Goal: Transaction & Acquisition: Purchase product/service

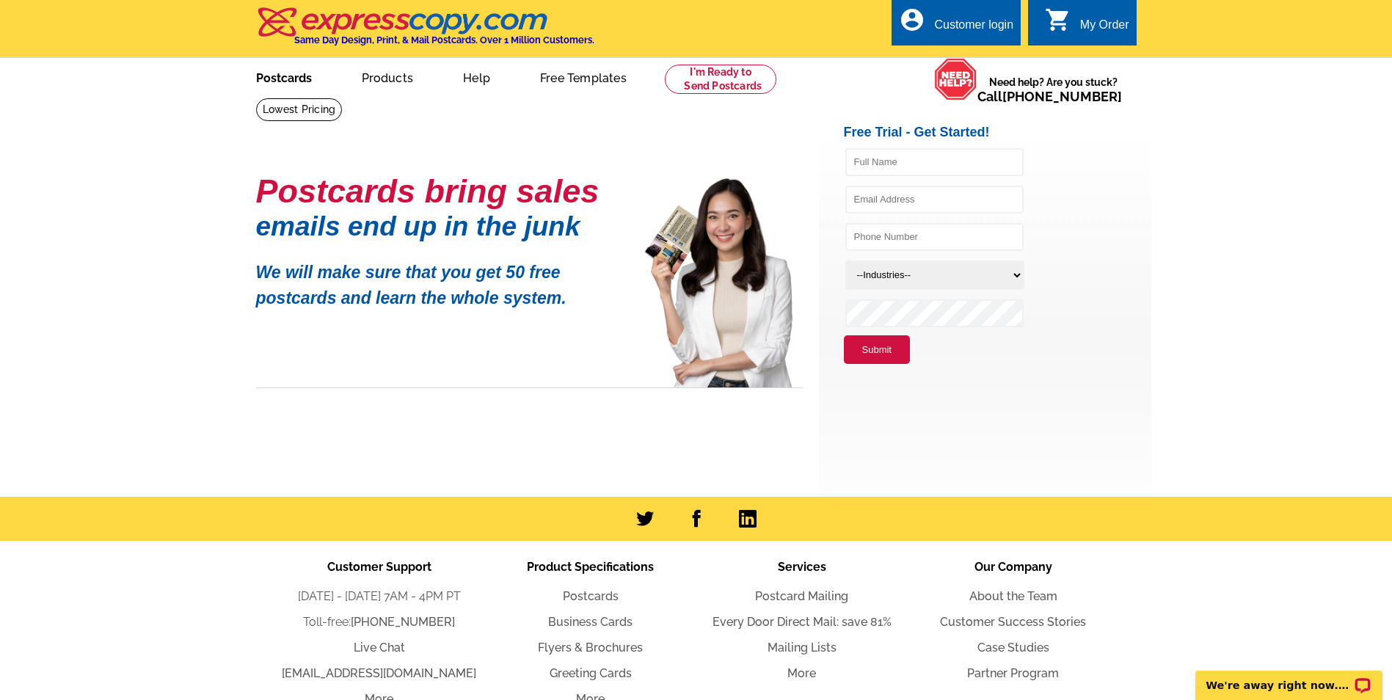
click at [289, 77] on link "Postcards" at bounding box center [284, 76] width 103 height 34
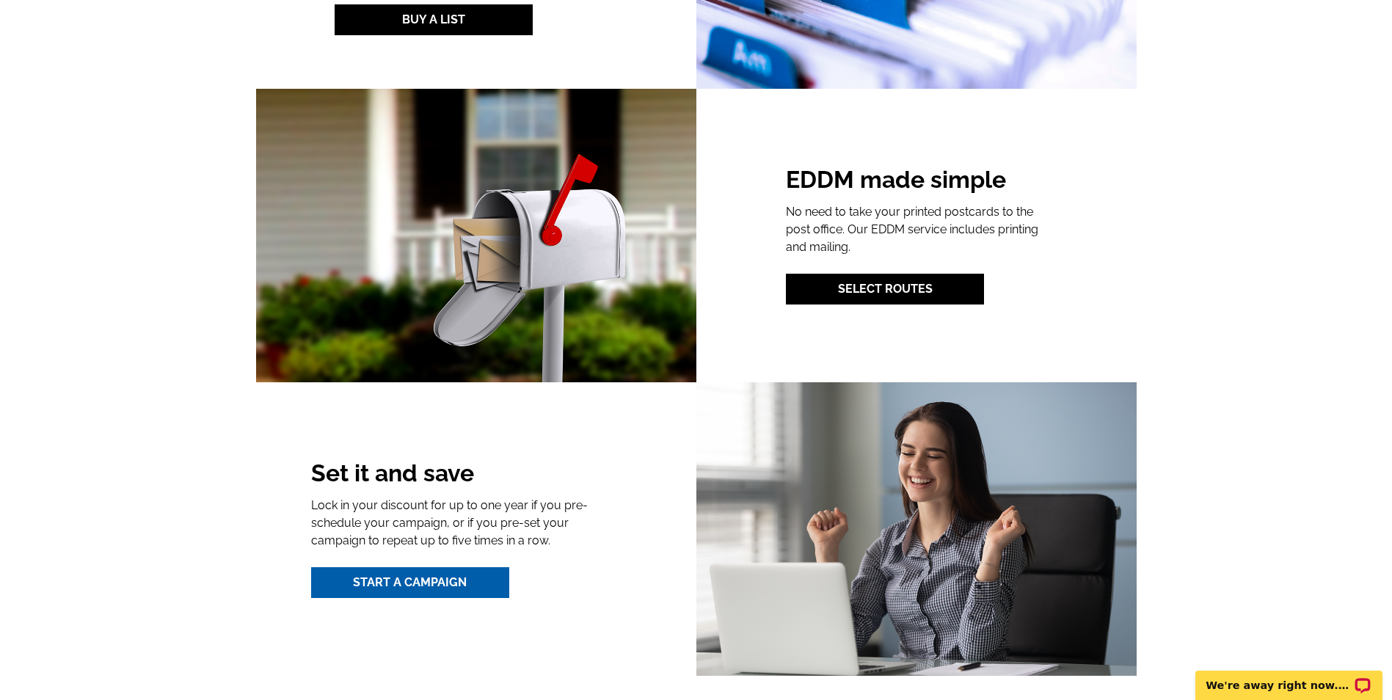
scroll to position [1835, 0]
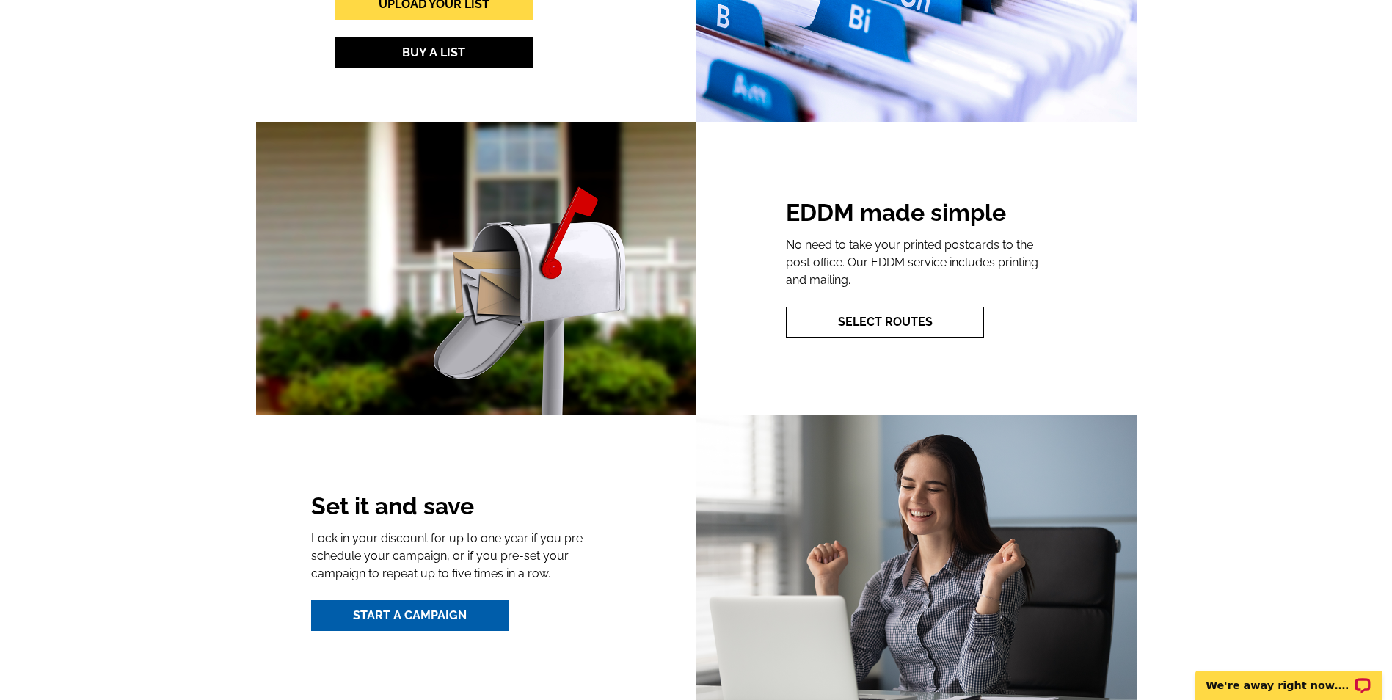
click at [893, 329] on link "Select Routes" at bounding box center [885, 322] width 198 height 31
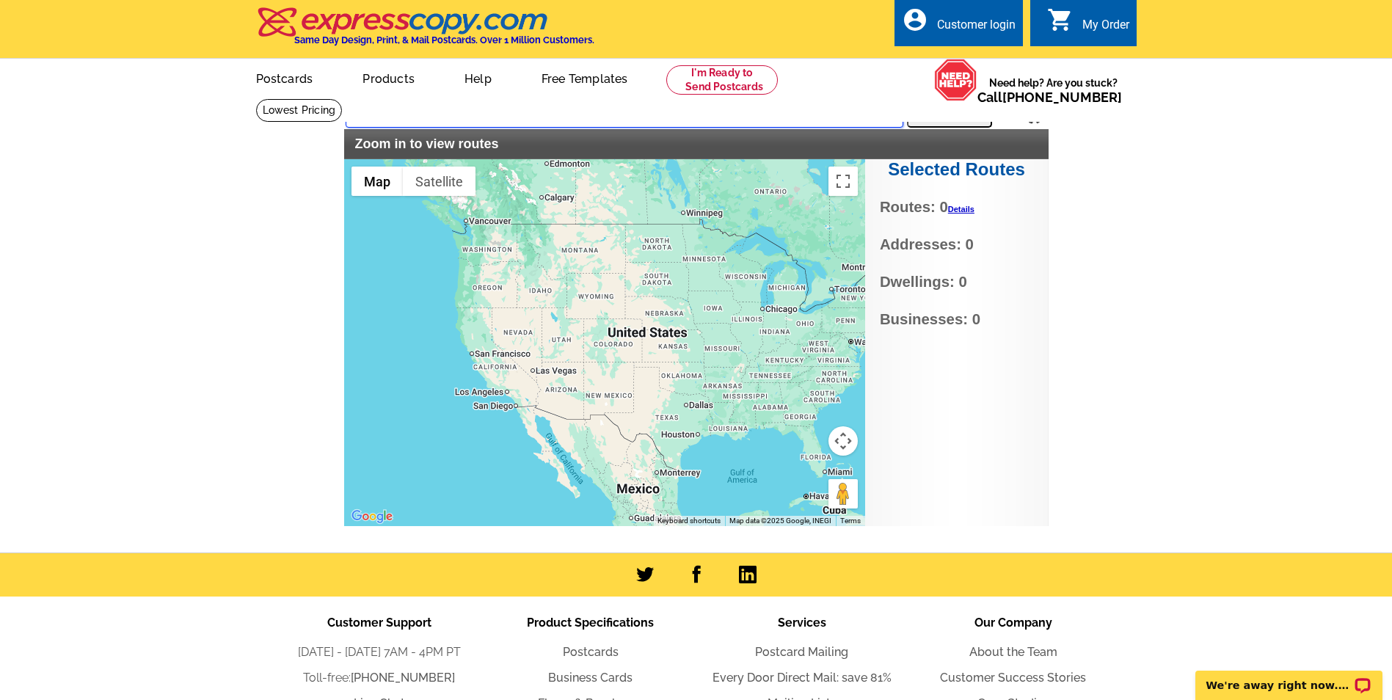
click at [399, 115] on input "text" at bounding box center [625, 114] width 558 height 26
type input "31768"
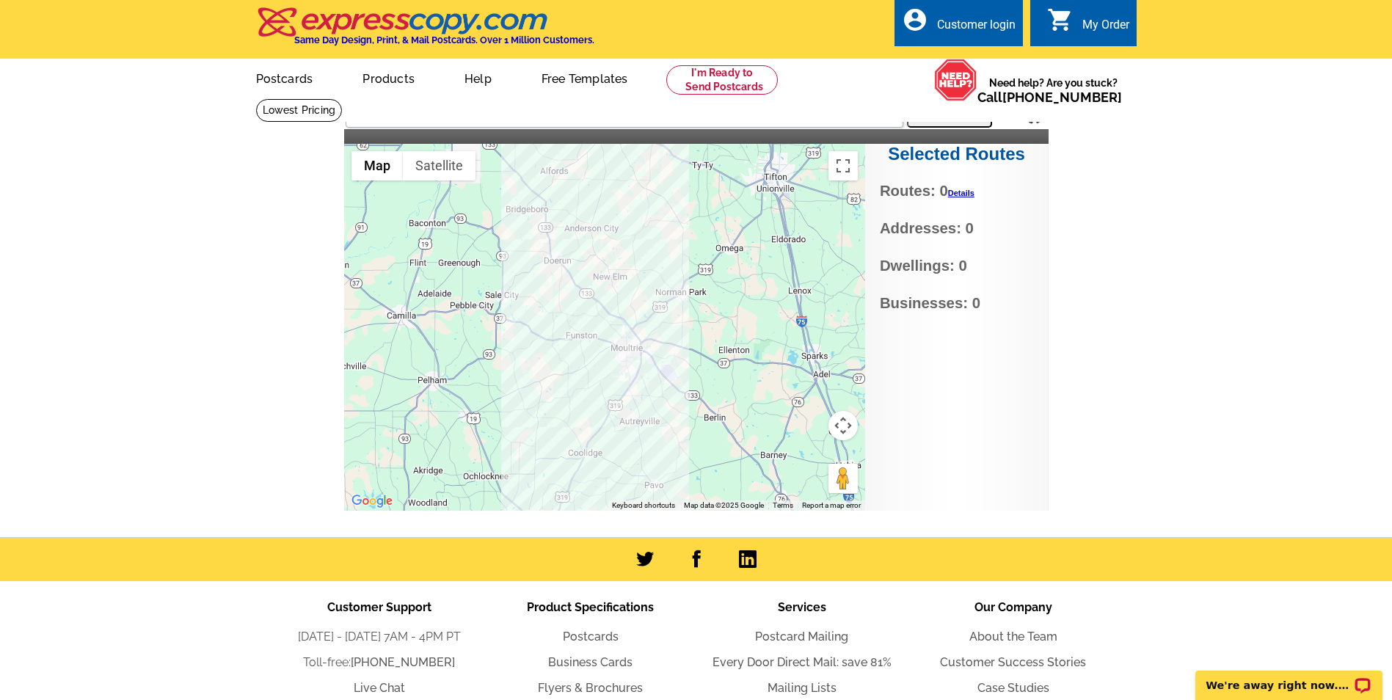
drag, startPoint x: 252, startPoint y: 501, endPoint x: 185, endPoint y: 442, distance: 90.0
click at [185, 442] on main "Settings Display PO Boxes 31768 Search Selected Routes Routes: 0 Details No Cur…" at bounding box center [696, 317] width 1392 height 439
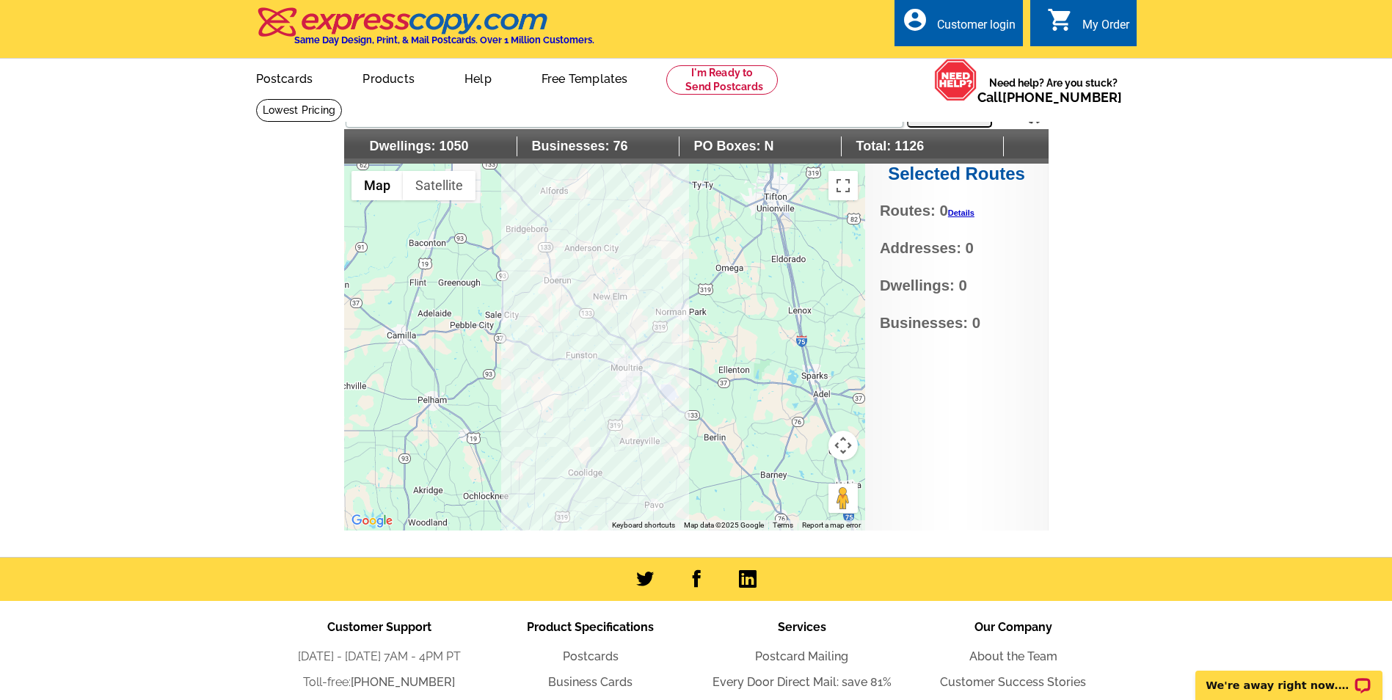
click at [627, 377] on div at bounding box center [604, 347] width 521 height 367
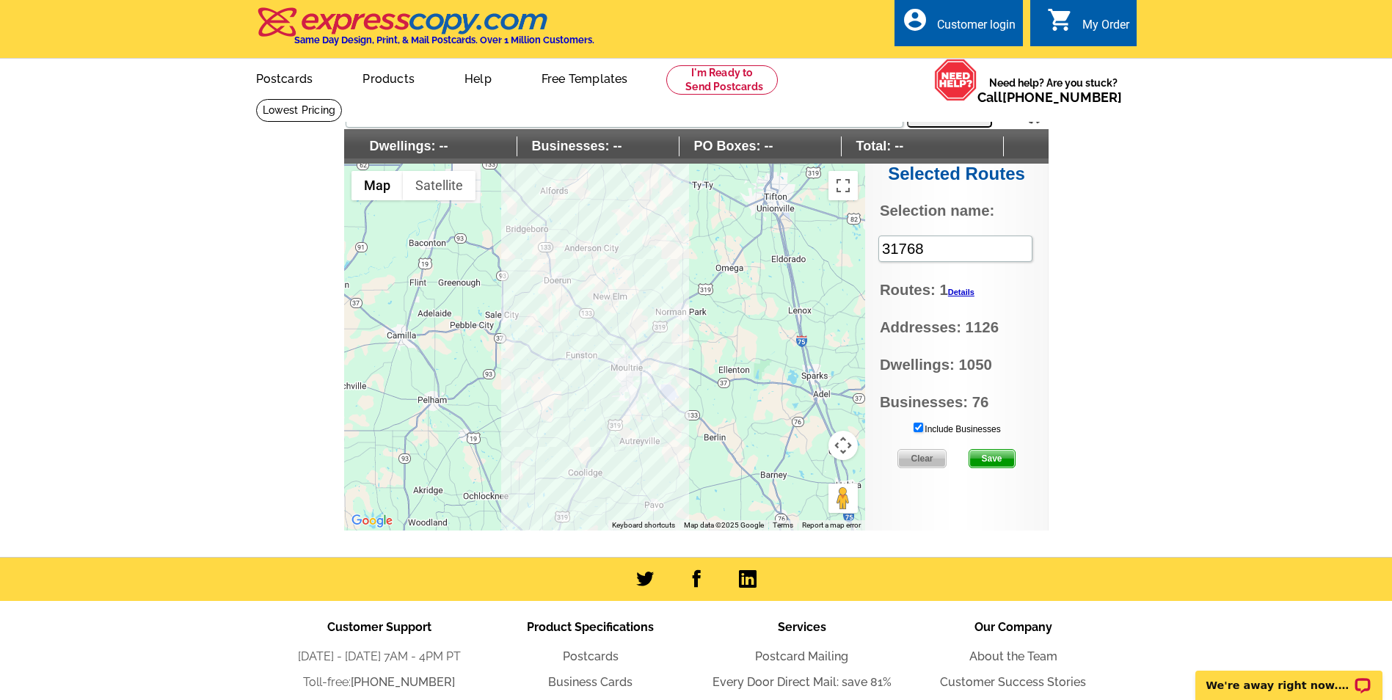
click at [1005, 458] on span "Save" at bounding box center [993, 459] width 46 height 18
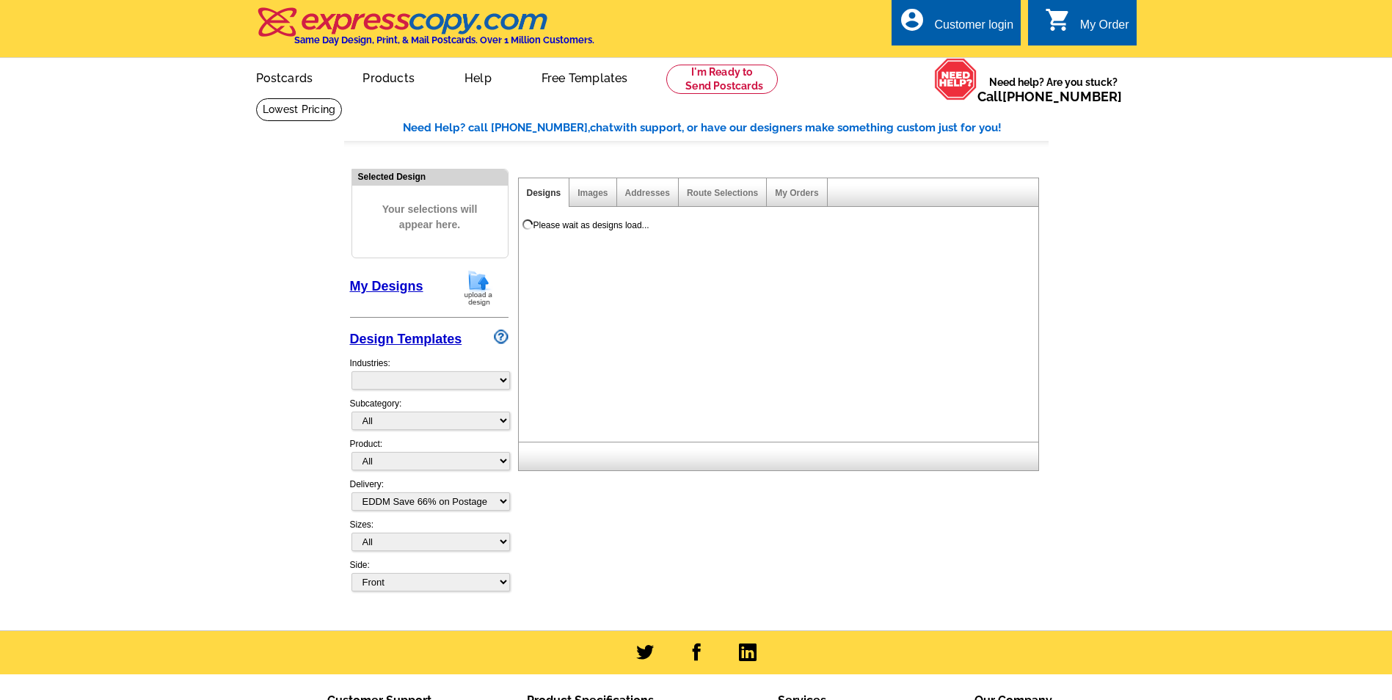
select select "4"
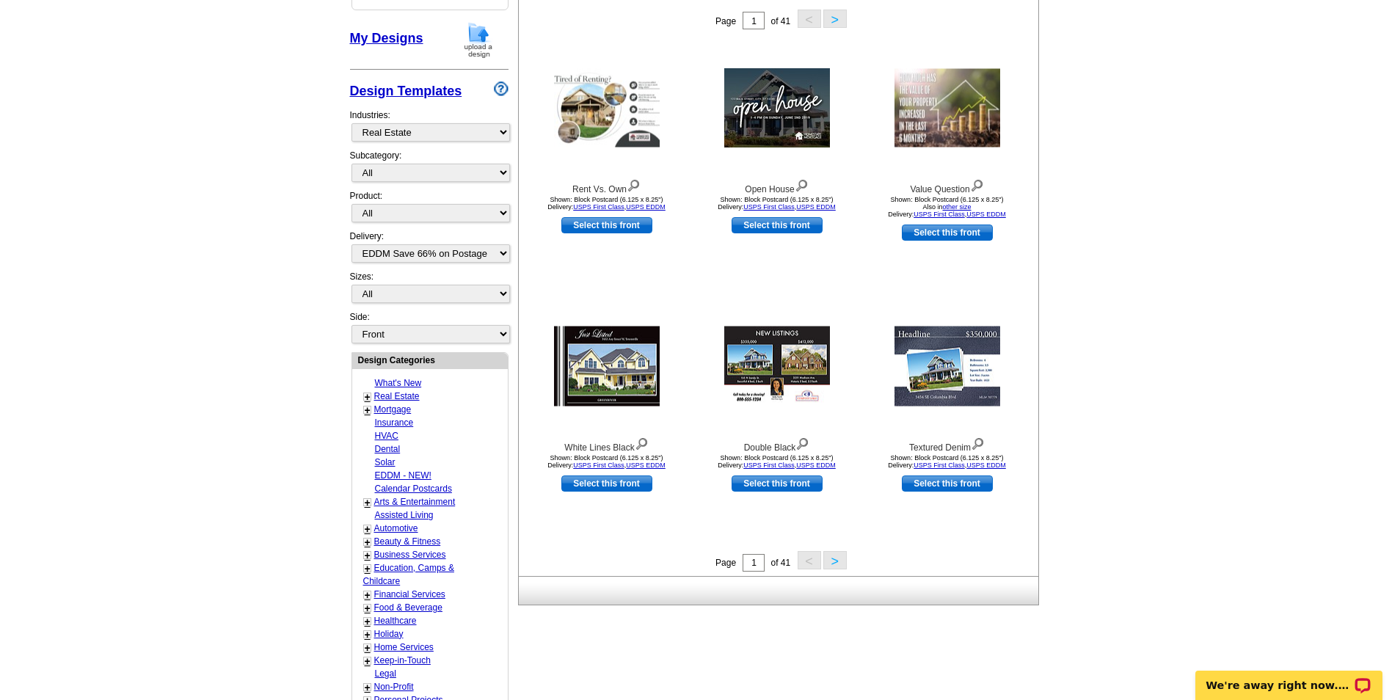
scroll to position [294, 0]
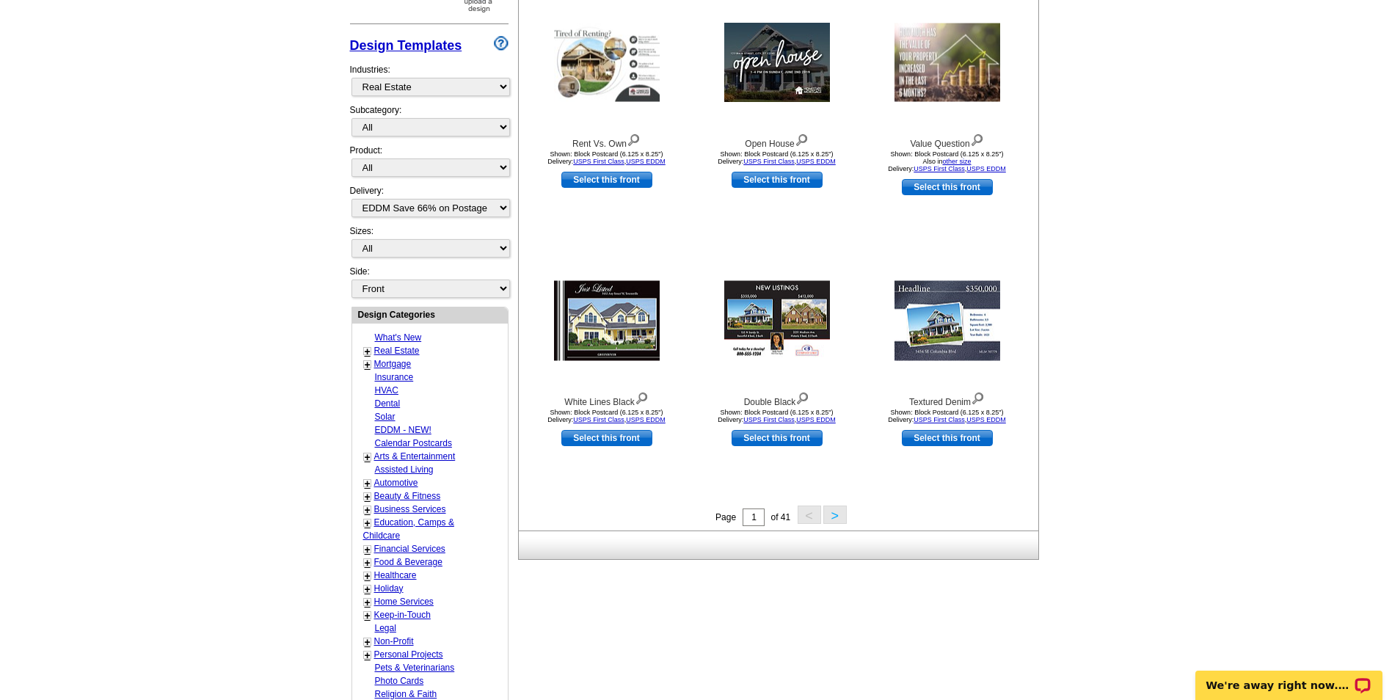
click at [836, 518] on button ">" at bounding box center [835, 515] width 23 height 18
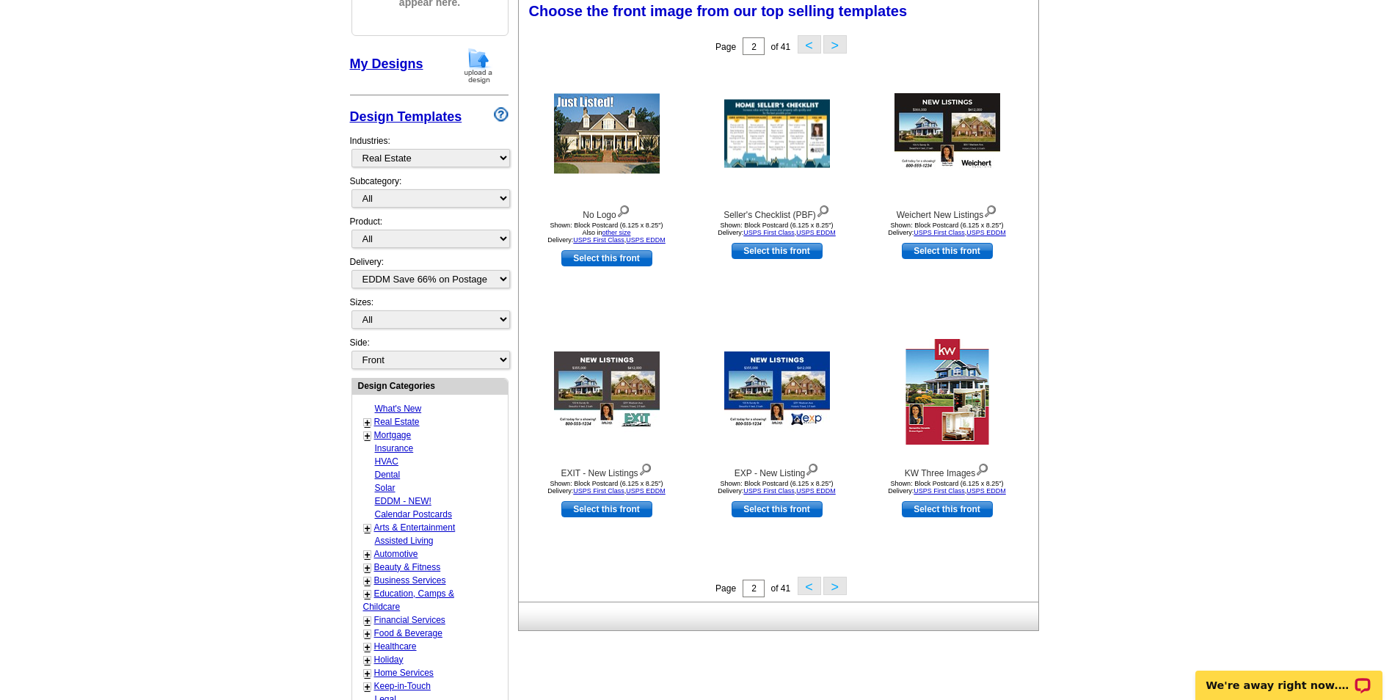
scroll to position [217, 0]
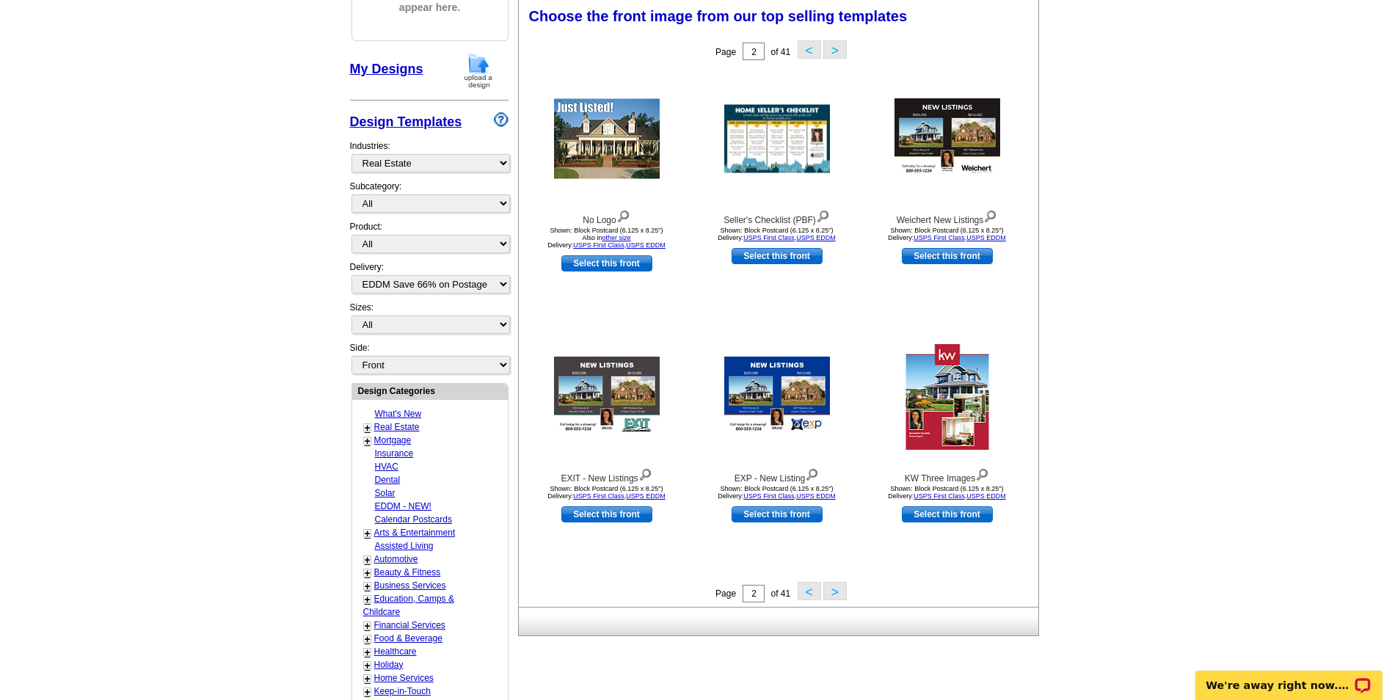
click at [830, 595] on button ">" at bounding box center [835, 591] width 23 height 18
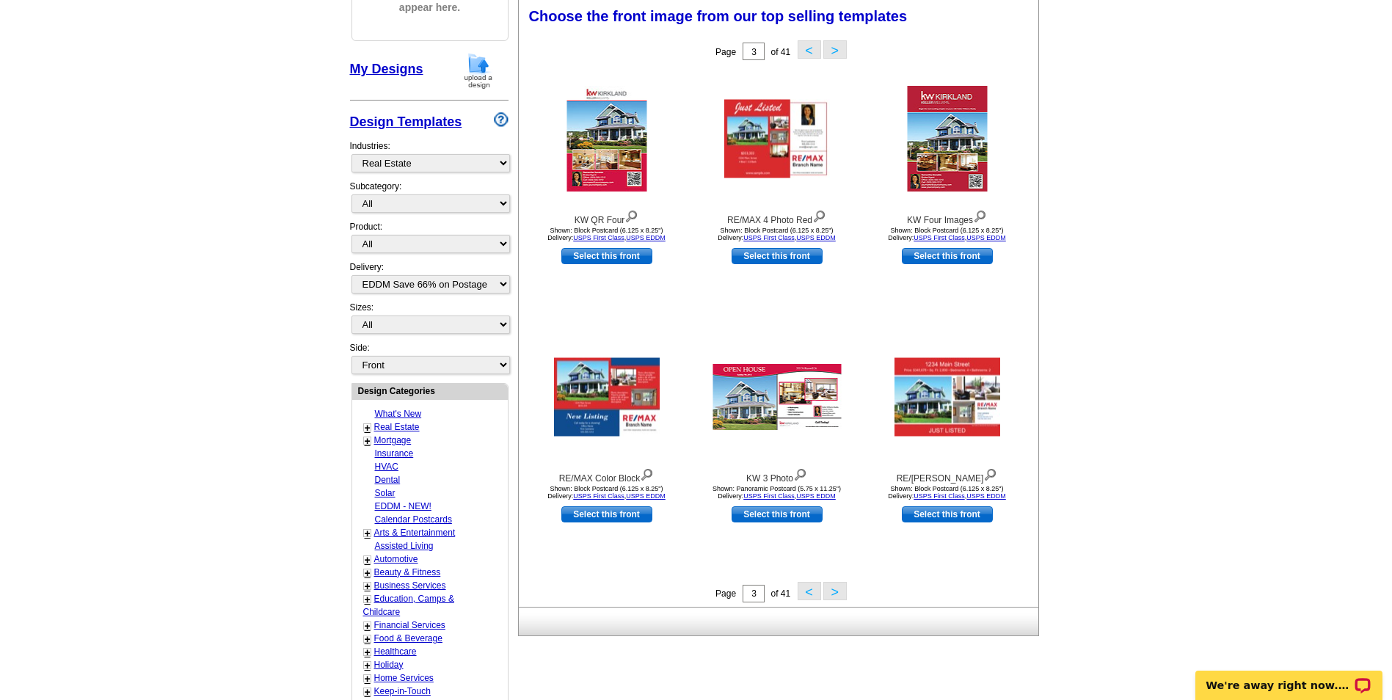
click at [385, 601] on link "Education, Camps & Childcare" at bounding box center [408, 605] width 91 height 23
select select "729"
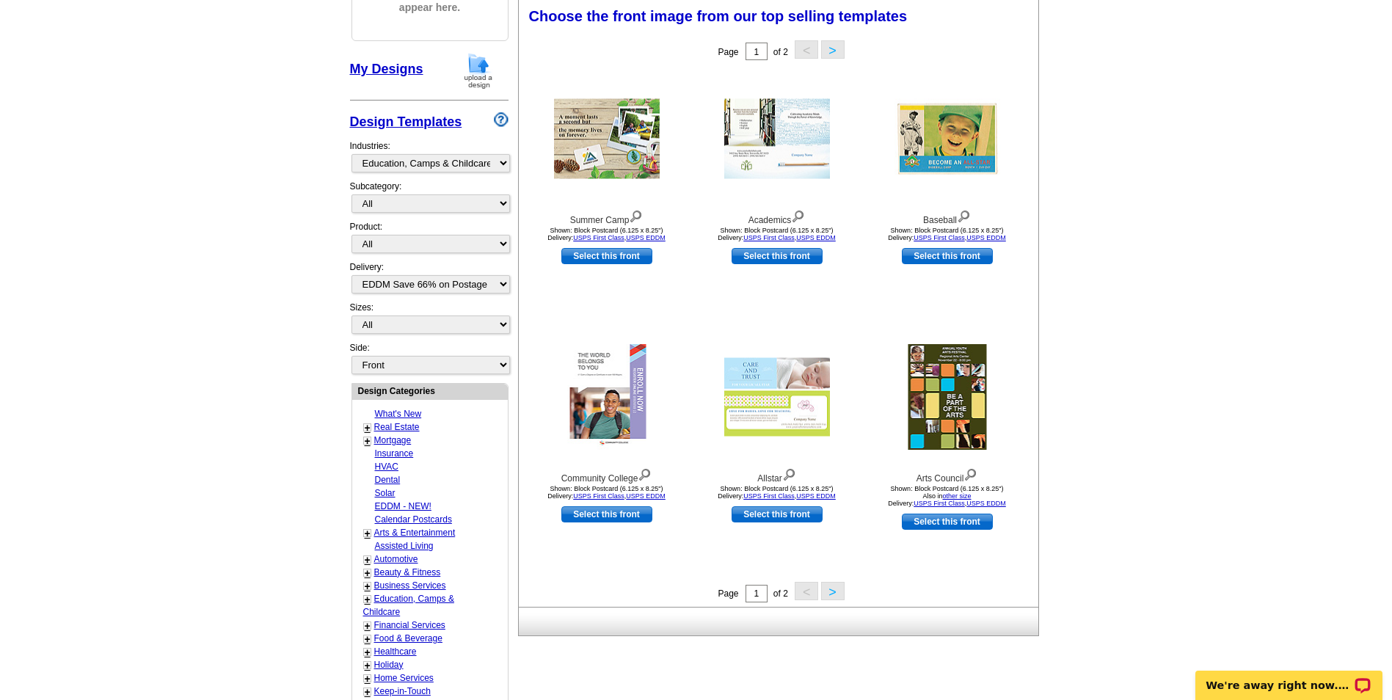
click at [834, 593] on button ">" at bounding box center [832, 591] width 23 height 18
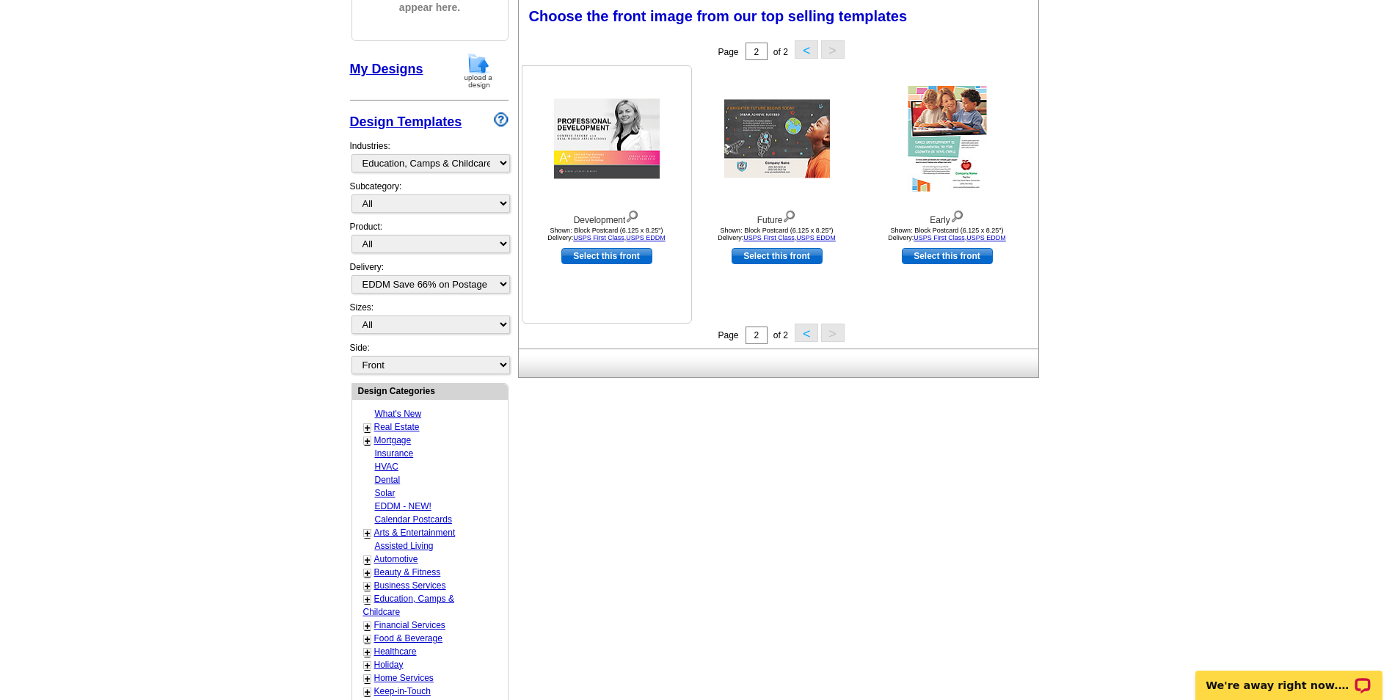
click at [606, 156] on img at bounding box center [607, 139] width 106 height 80
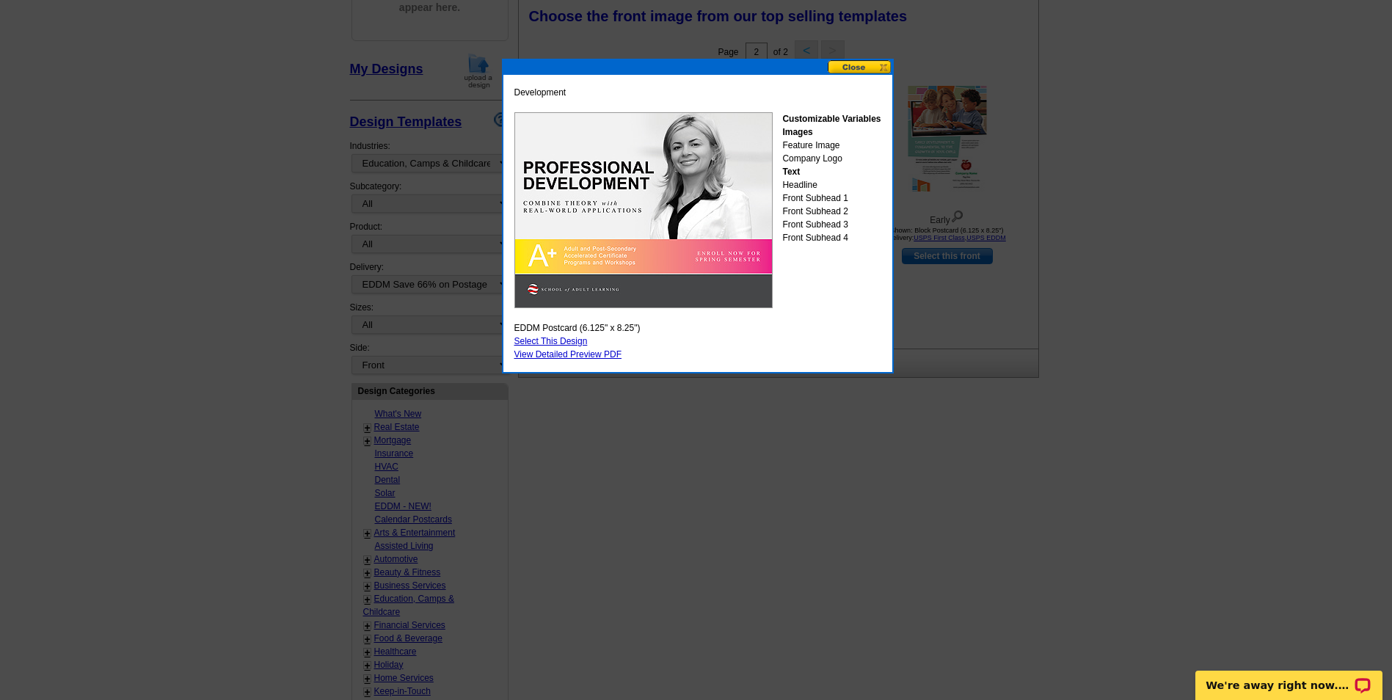
click at [580, 343] on link "Select This Design" at bounding box center [551, 341] width 73 height 10
select select "14"
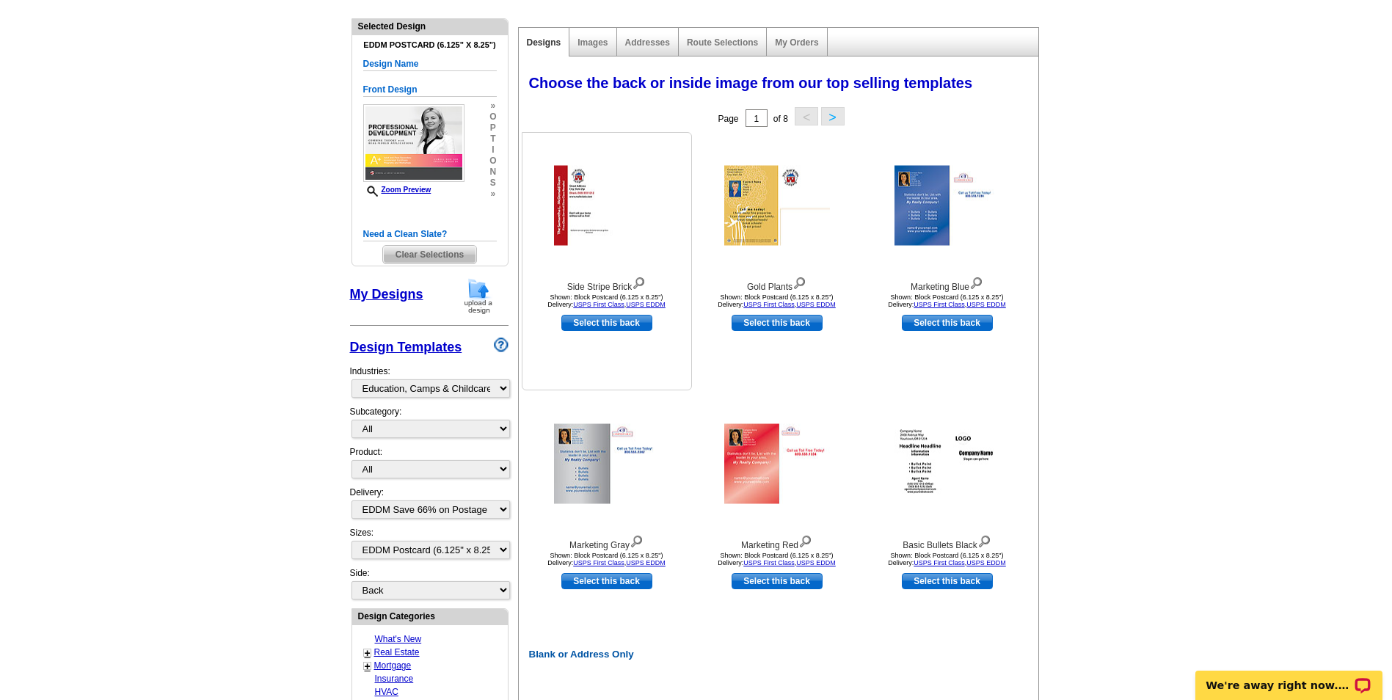
scroll to position [147, 0]
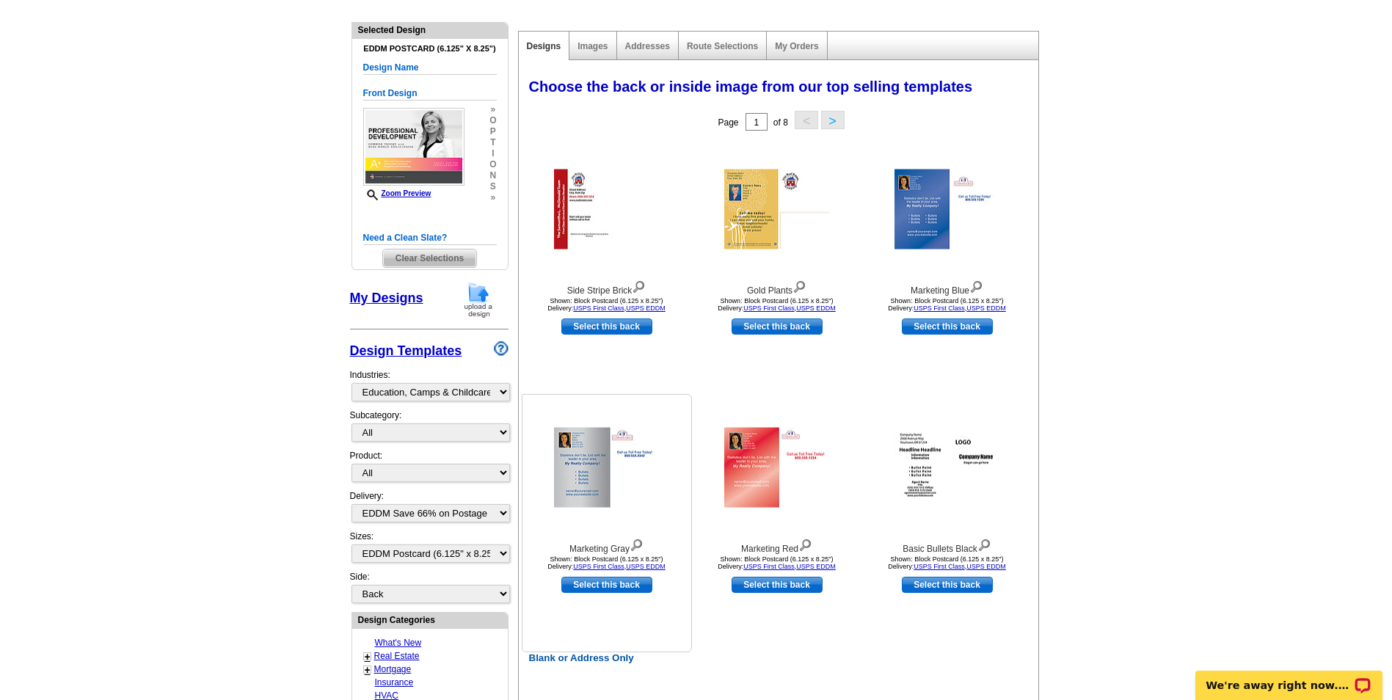
click at [579, 476] on img at bounding box center [607, 468] width 106 height 80
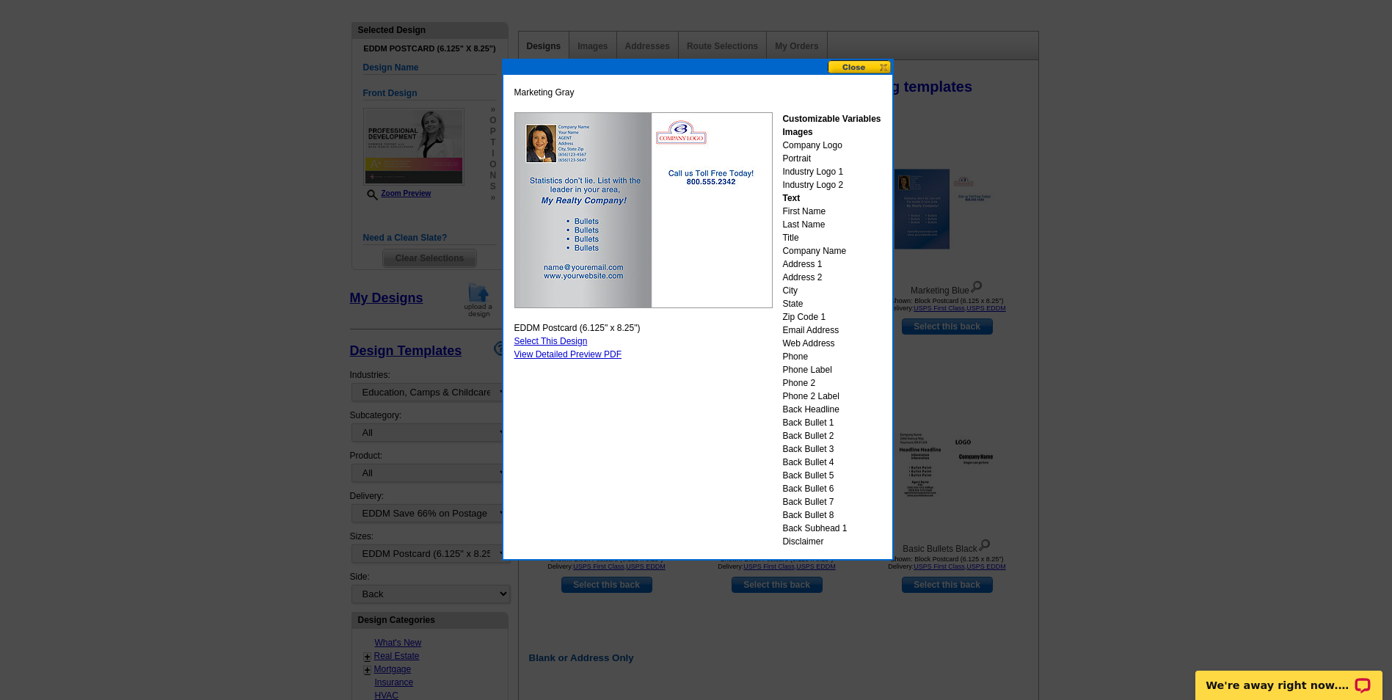
click at [581, 340] on link "Select This Design" at bounding box center [551, 341] width 73 height 10
select select "front"
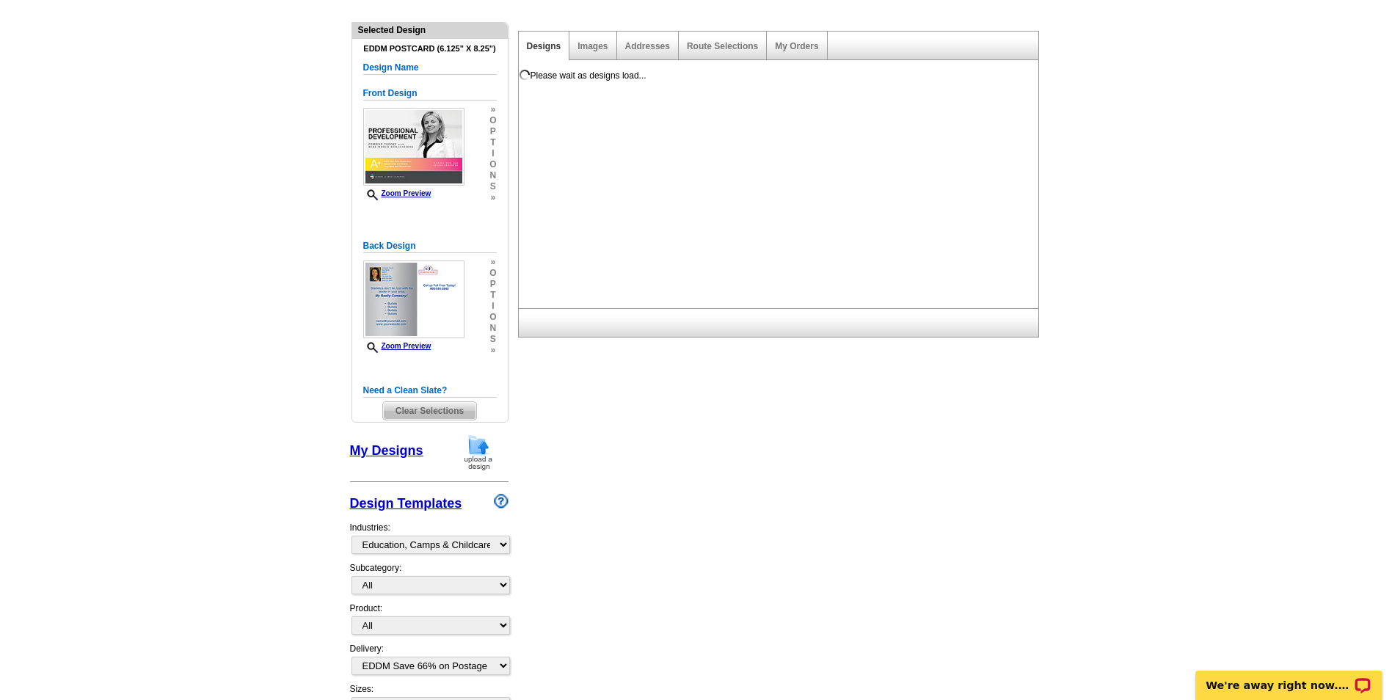
scroll to position [0, 0]
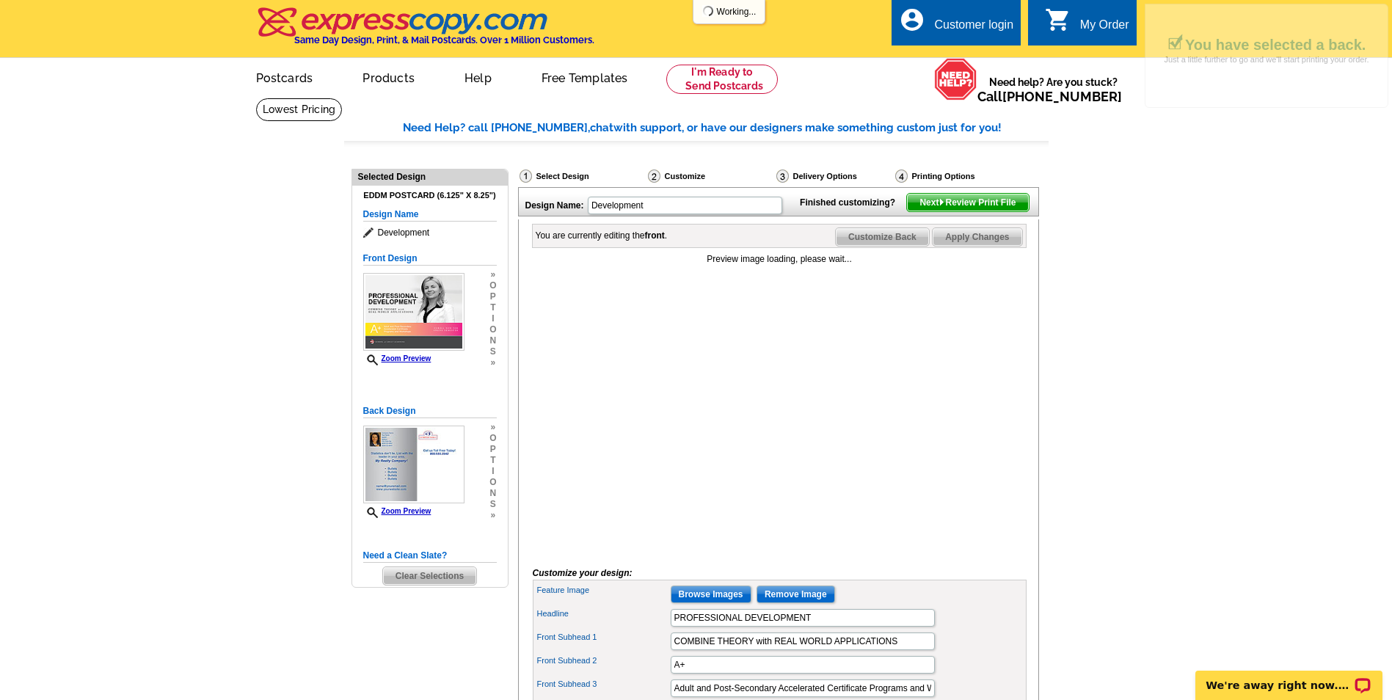
drag, startPoint x: 0, startPoint y: 0, endPoint x: 685, endPoint y: 368, distance: 777.6
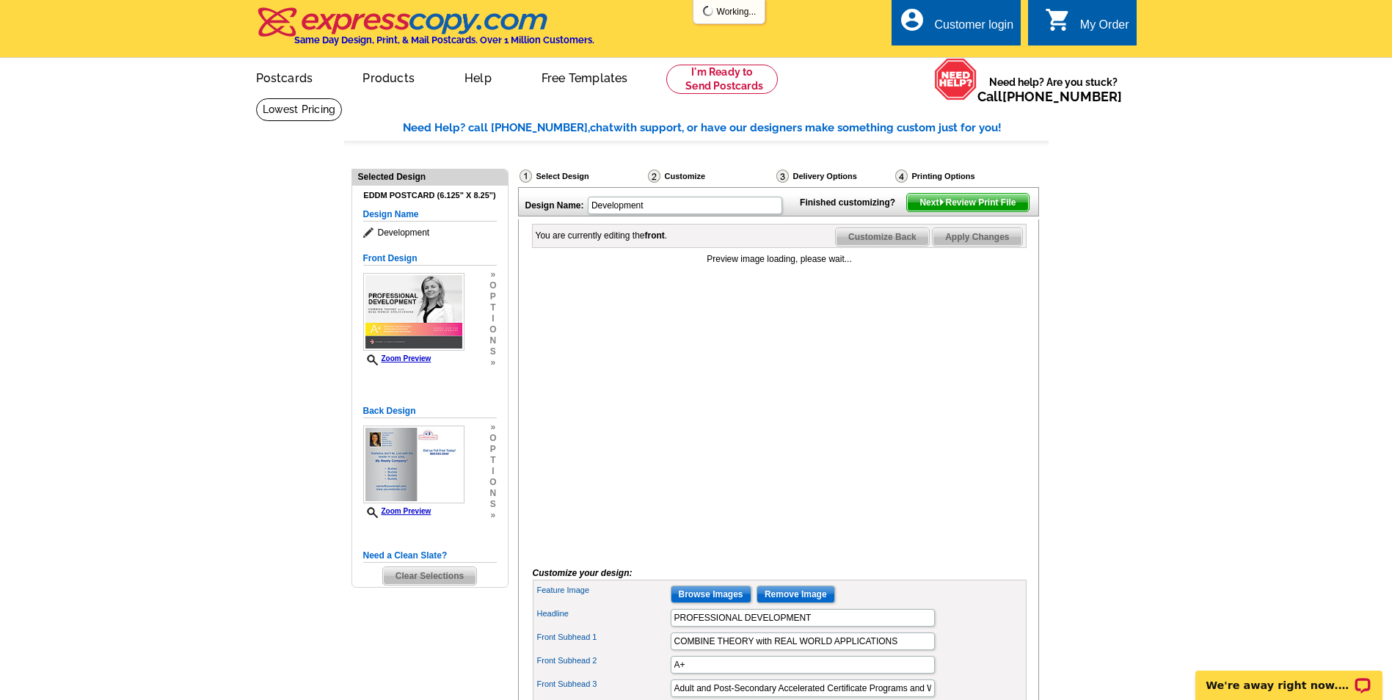
drag, startPoint x: 685, startPoint y: 368, endPoint x: 1001, endPoint y: 393, distance: 317.3
click at [994, 394] on div "Preview image loading, please wait..." at bounding box center [780, 402] width 494 height 301
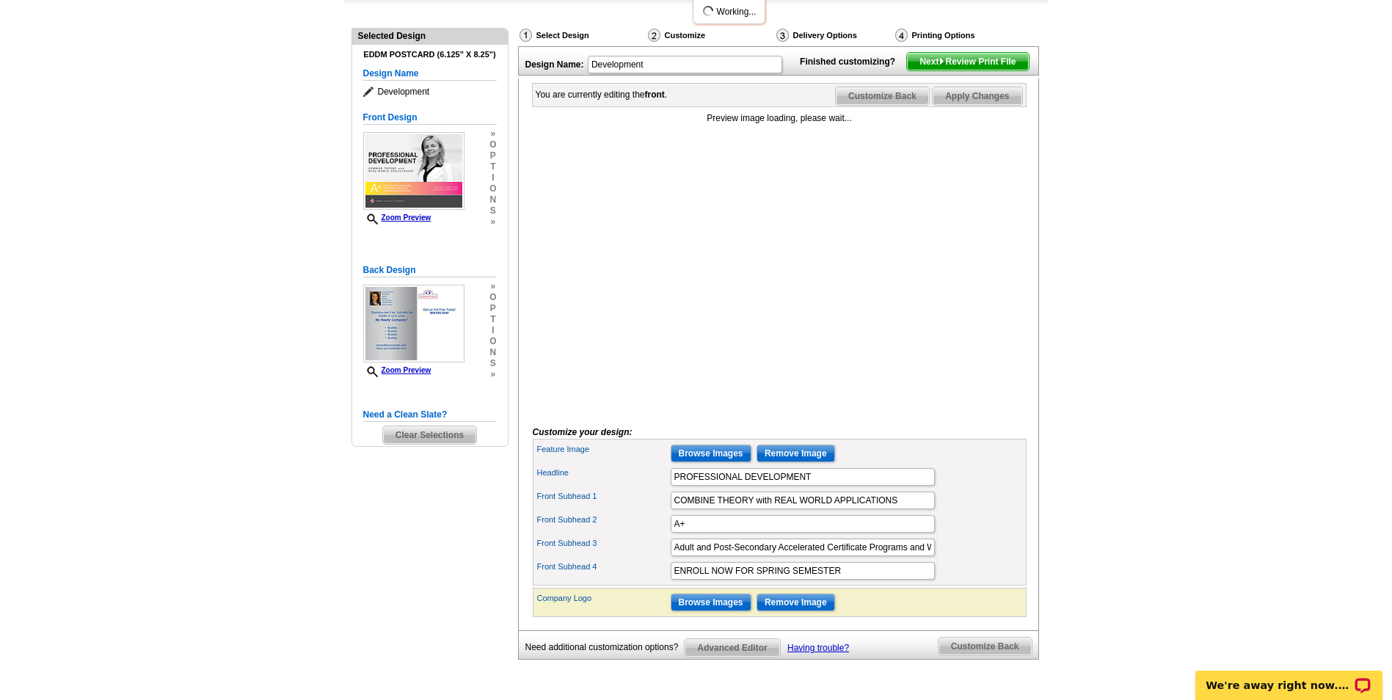
scroll to position [147, 0]
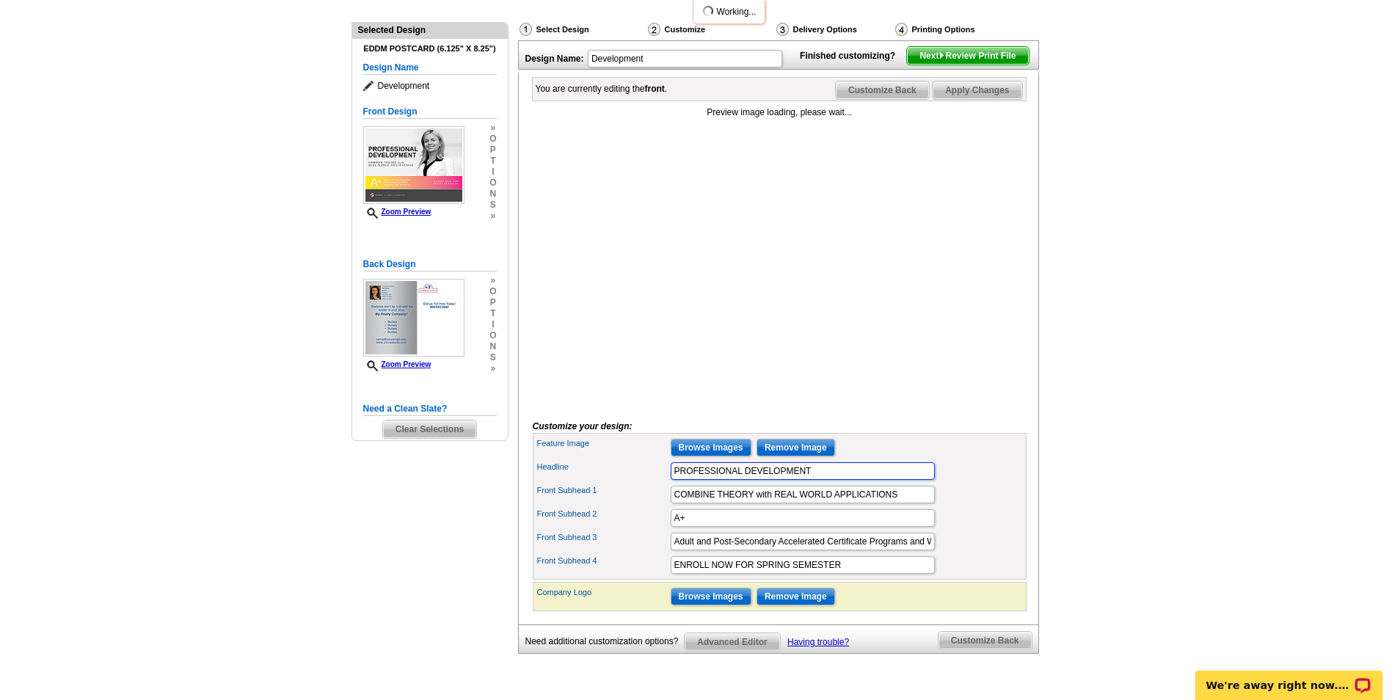
click at [814, 480] on input "PROFESSIONAL DEVELOPMENT" at bounding box center [803, 471] width 264 height 18
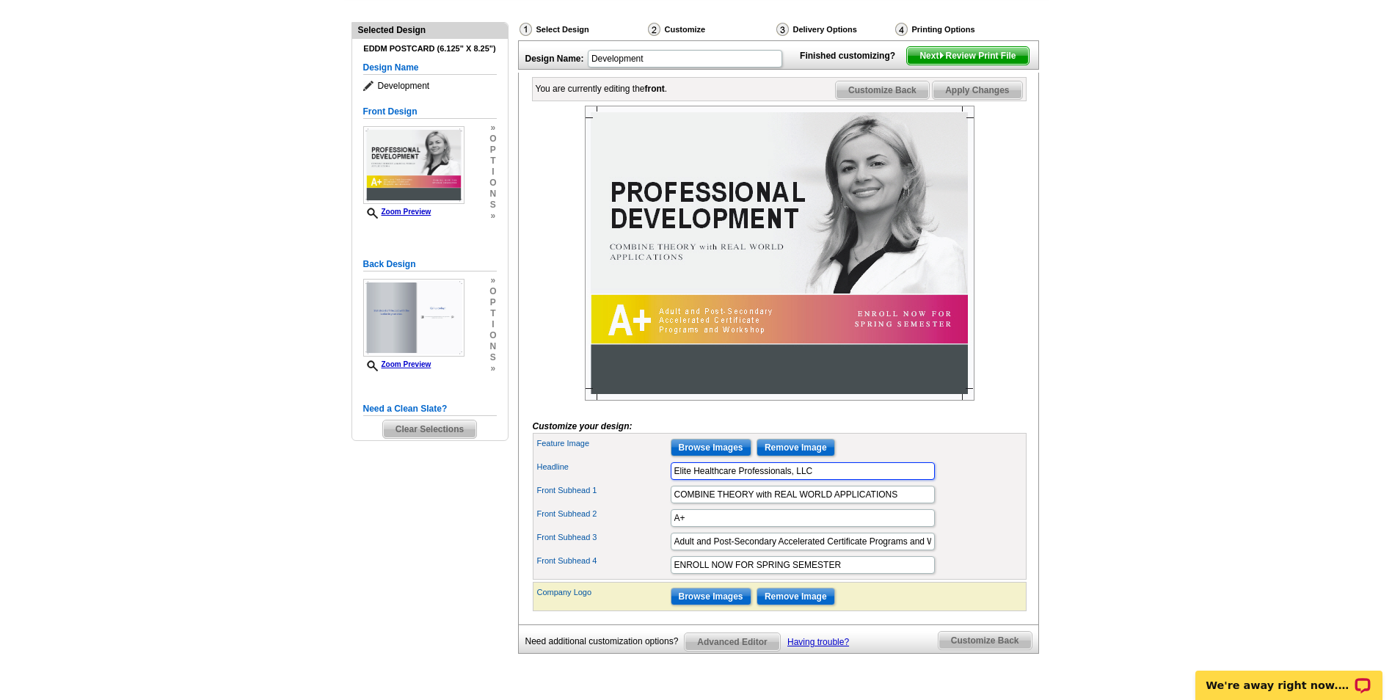
type input "Elite Healthcare Professionals, LLC"
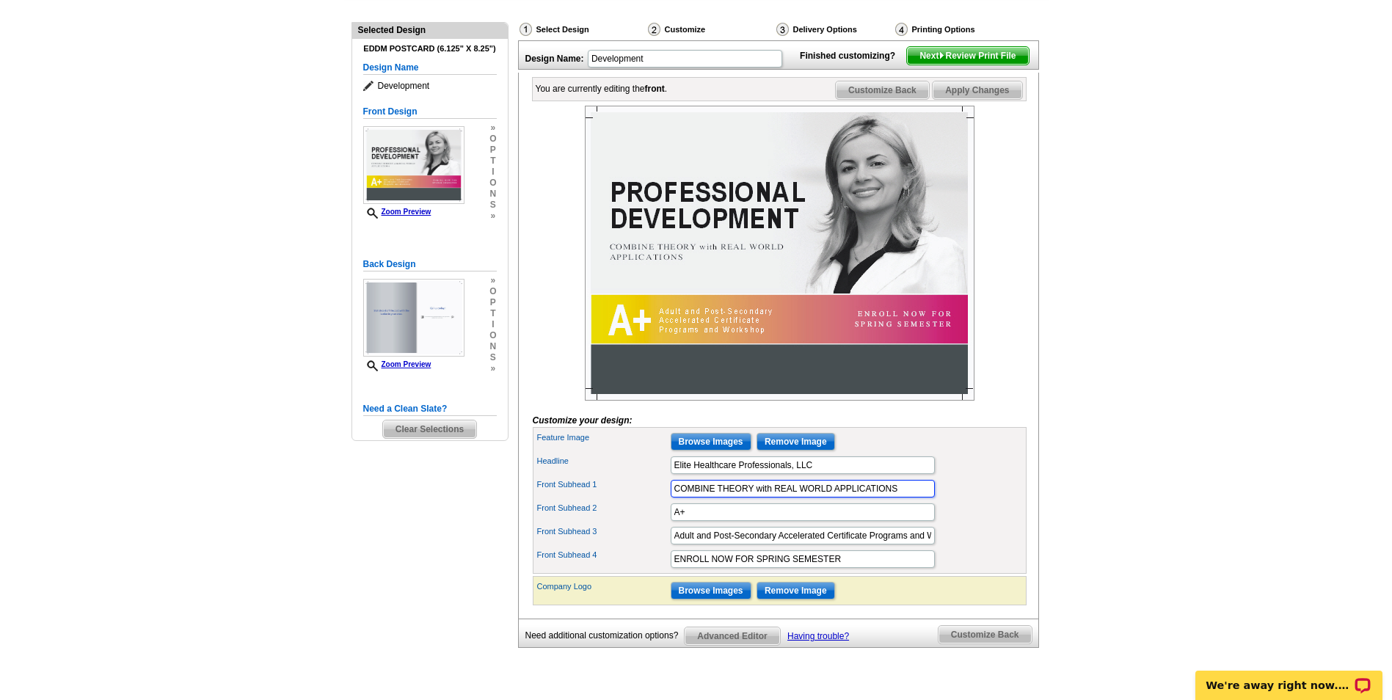
scroll to position [0, 0]
drag, startPoint x: 904, startPoint y: 517, endPoint x: 675, endPoint y: 517, distance: 229.0
click at [675, 498] on input "COMBINE THEORY with REAL WORLD APPLICATIONS" at bounding box center [803, 489] width 264 height 18
type input "CNA-Medication Tech-CPR"
click button "Add Bullet" at bounding box center [0, 0] width 0 height 0
